Goal: Find specific fact: Find specific fact

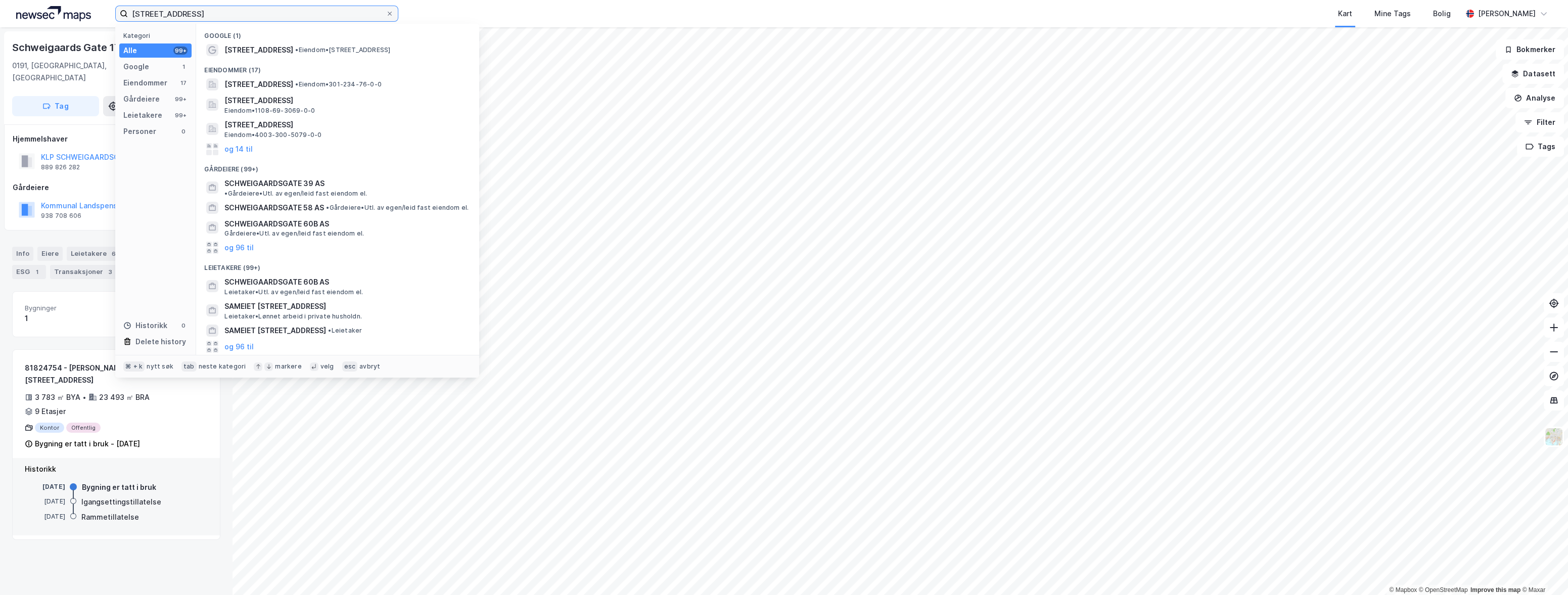
click at [175, 16] on input "[STREET_ADDRESS]" at bounding box center [257, 13] width 258 height 15
paste input "[STREET_ADDRESS]"
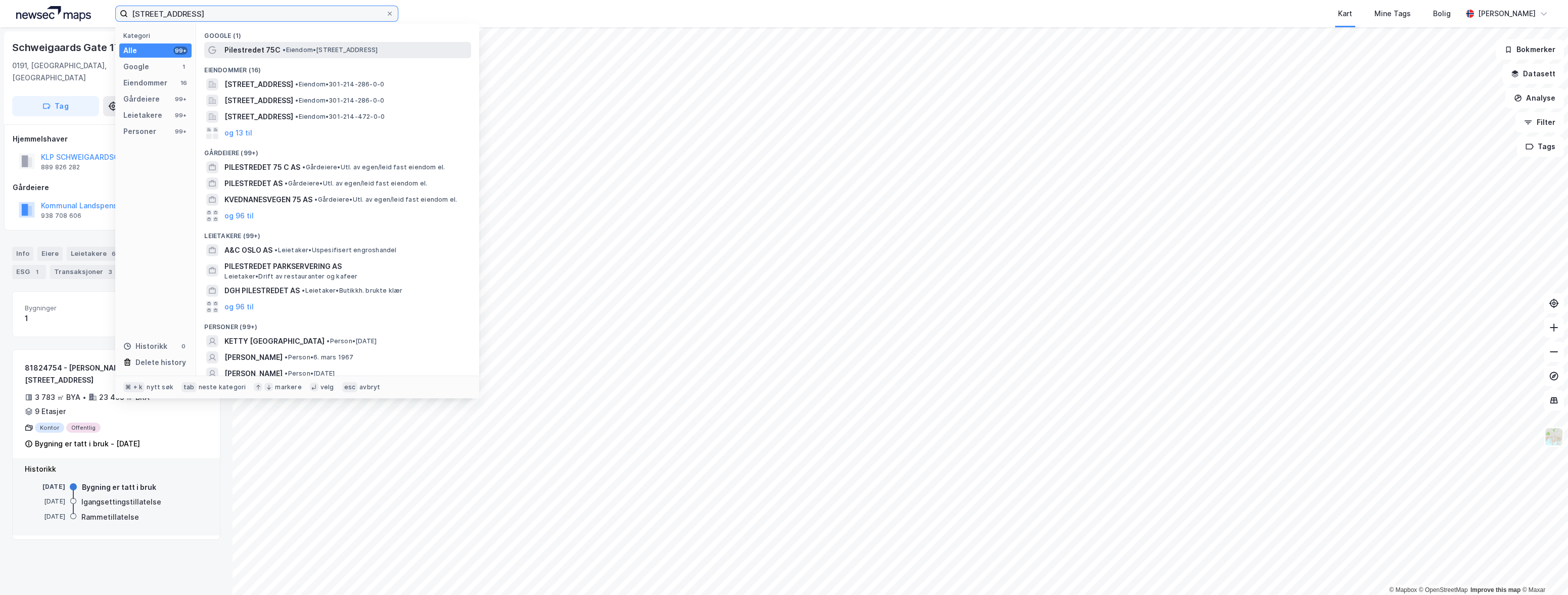
type input "[STREET_ADDRESS]"
click at [245, 46] on span "Pilestredet 75C" at bounding box center [252, 50] width 56 height 12
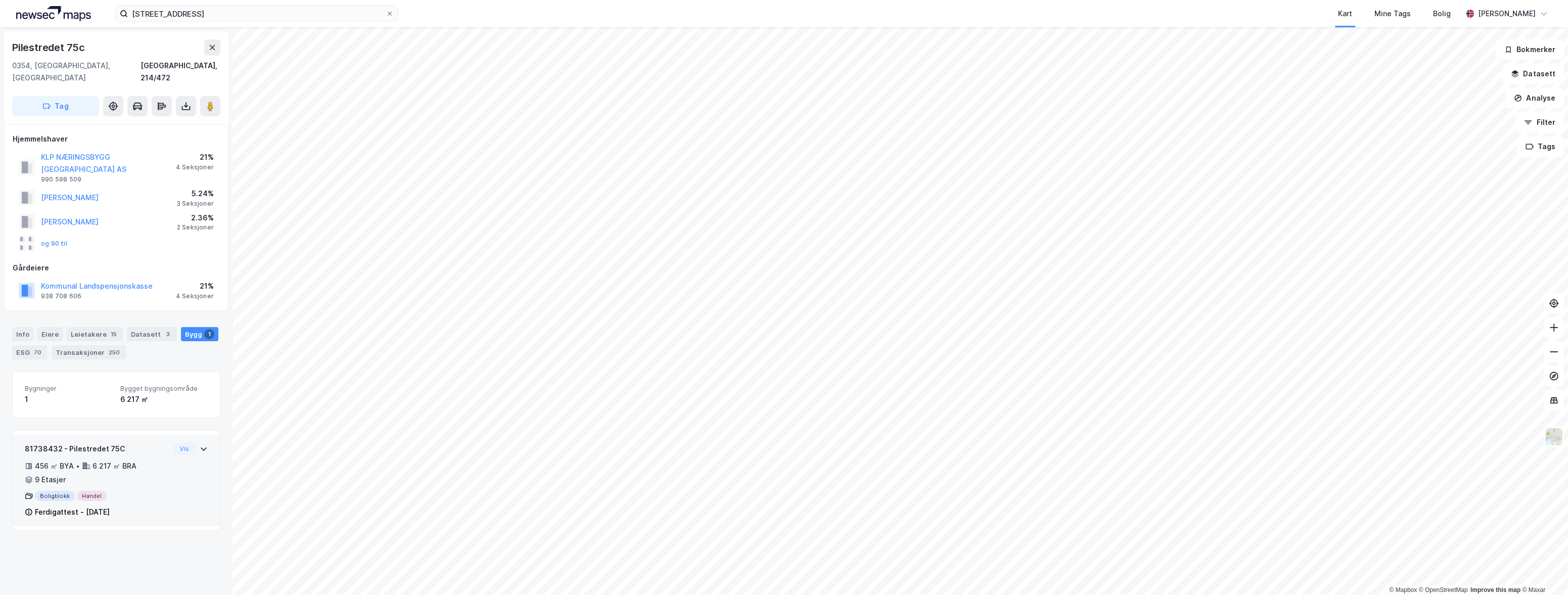
click at [156, 460] on div "456 ㎡ BYA • 6 217 ㎡ BRA • 9 Etasjer" at bounding box center [97, 473] width 144 height 26
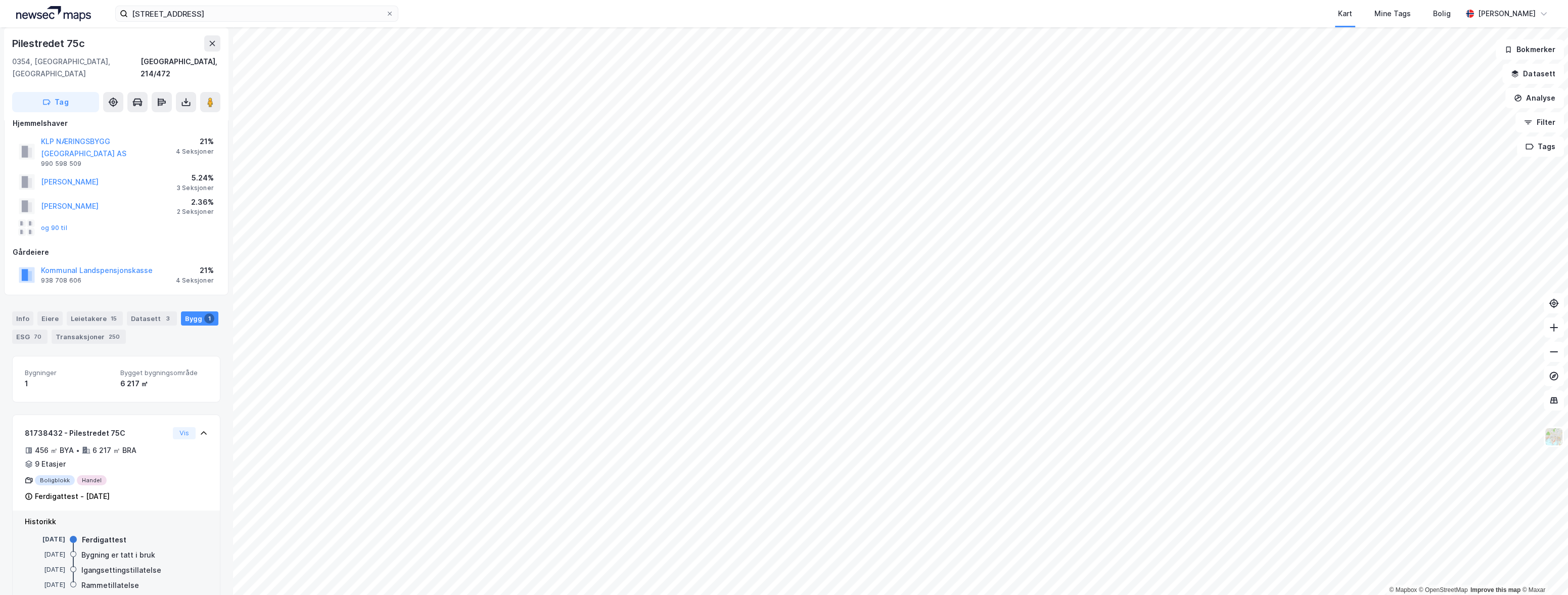
click at [58, 581] on div "[DATE]" at bounding box center [45, 585] width 40 height 9
copy div "2001"
